Goal: Navigation & Orientation: Find specific page/section

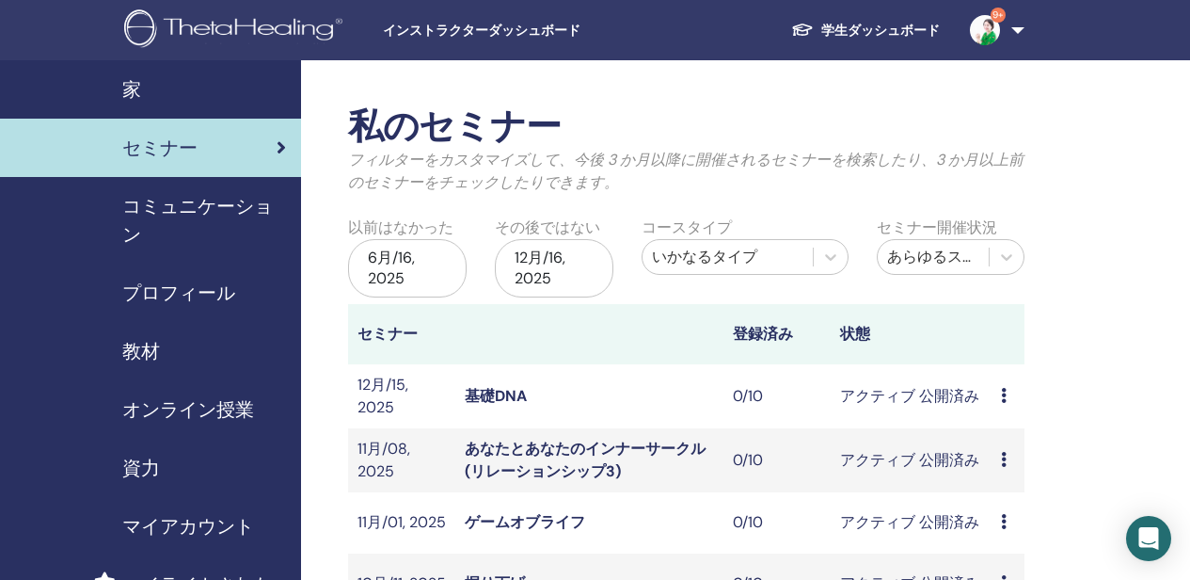
click at [895, 21] on link "学生ダッシュボード" at bounding box center [865, 30] width 179 height 35
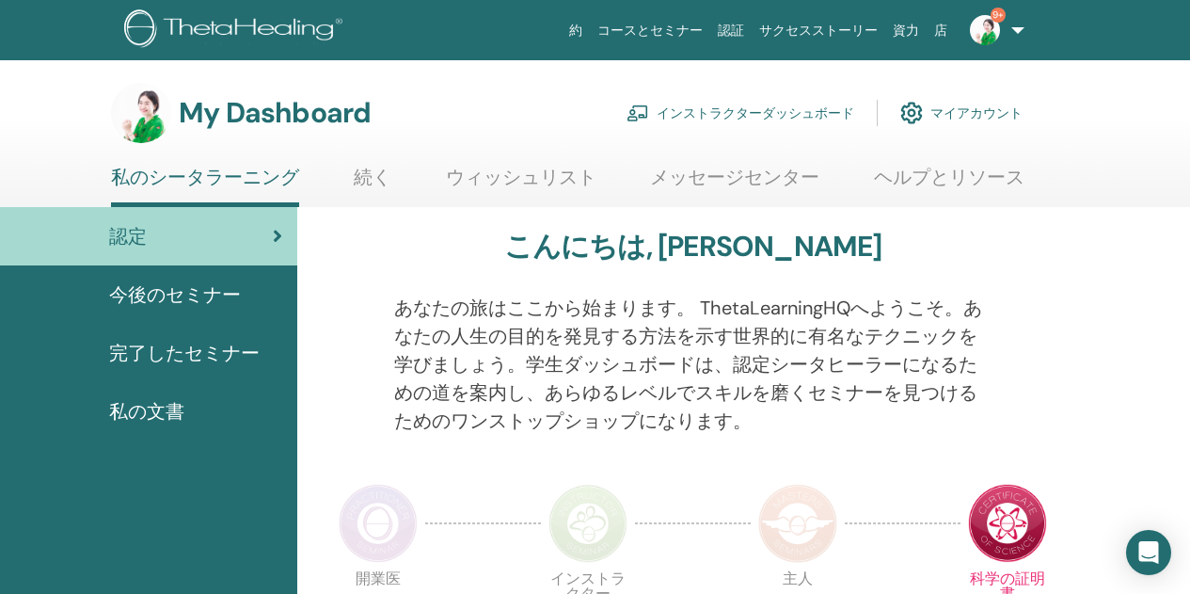
click at [184, 288] on span "今後のセミナー" at bounding box center [175, 294] width 132 height 28
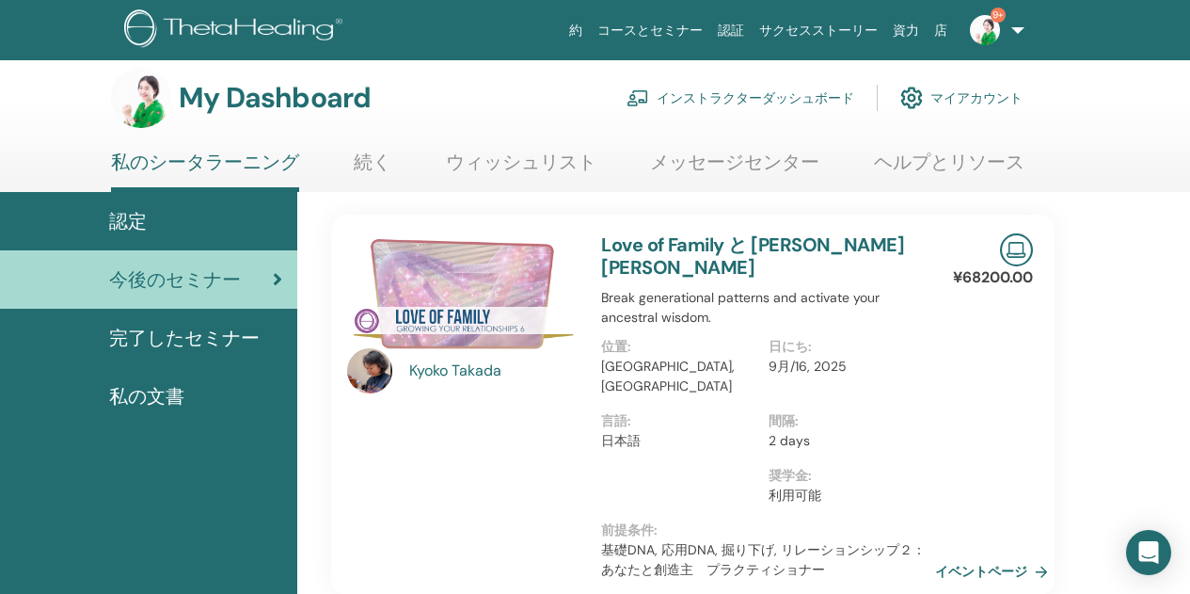
scroll to position [94, 0]
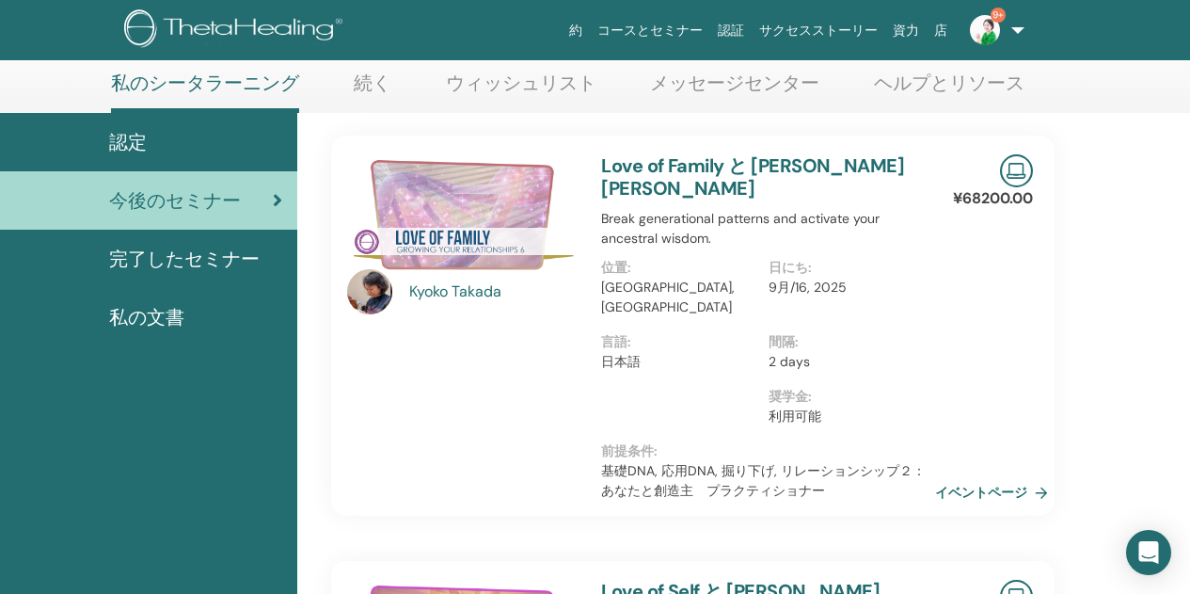
click at [466, 256] on img at bounding box center [462, 214] width 231 height 120
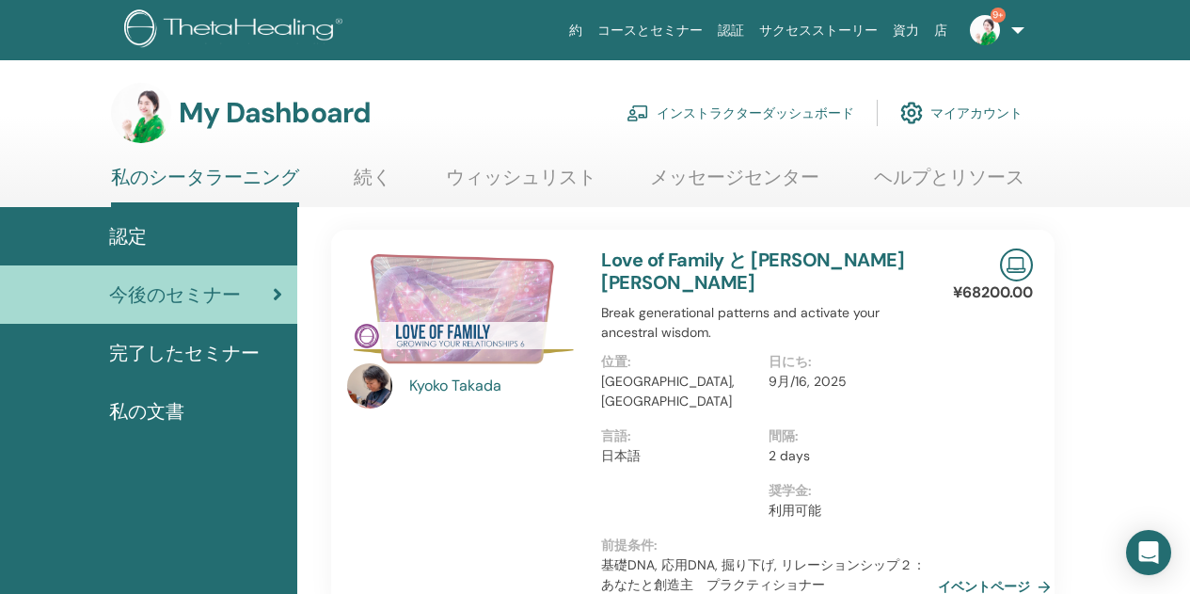
click at [1002, 572] on link "イベントページ" at bounding box center [998, 586] width 120 height 28
